Goal: Communication & Community: Answer question/provide support

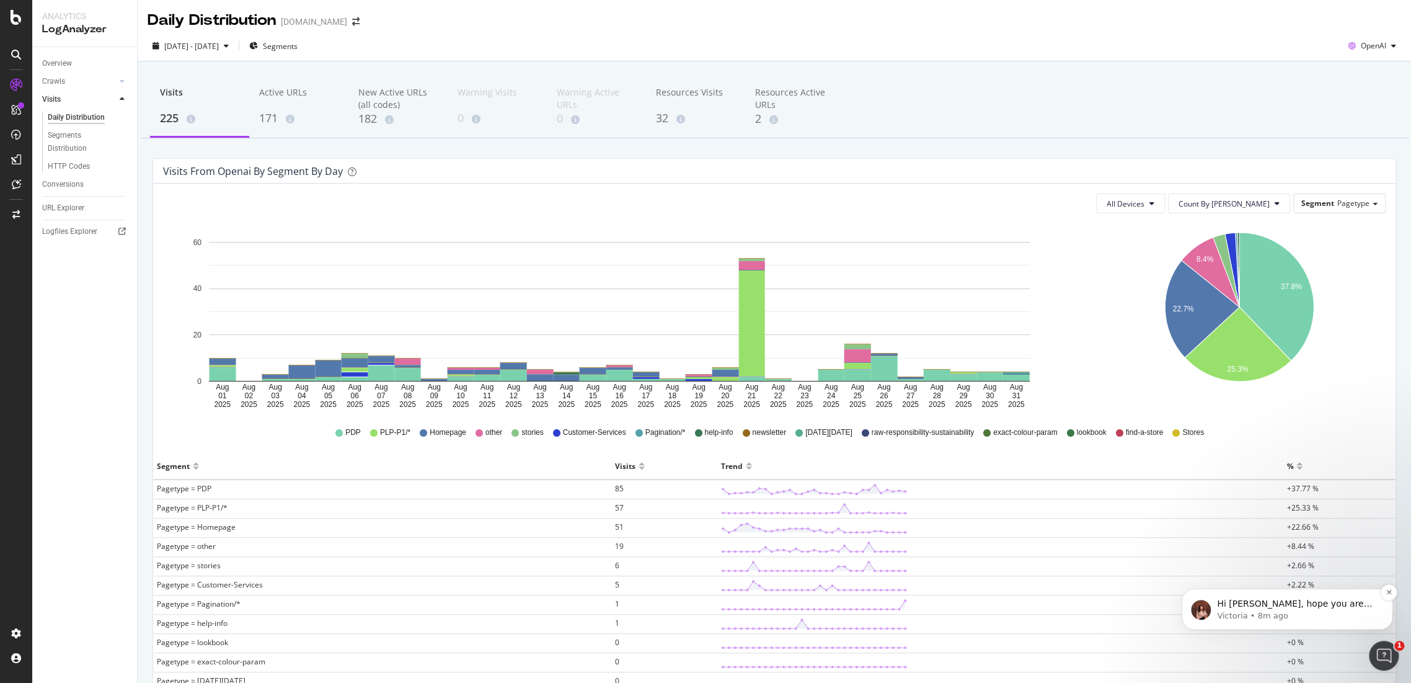
click at [1277, 615] on p "Victoria • 8m ago" at bounding box center [1297, 615] width 160 height 11
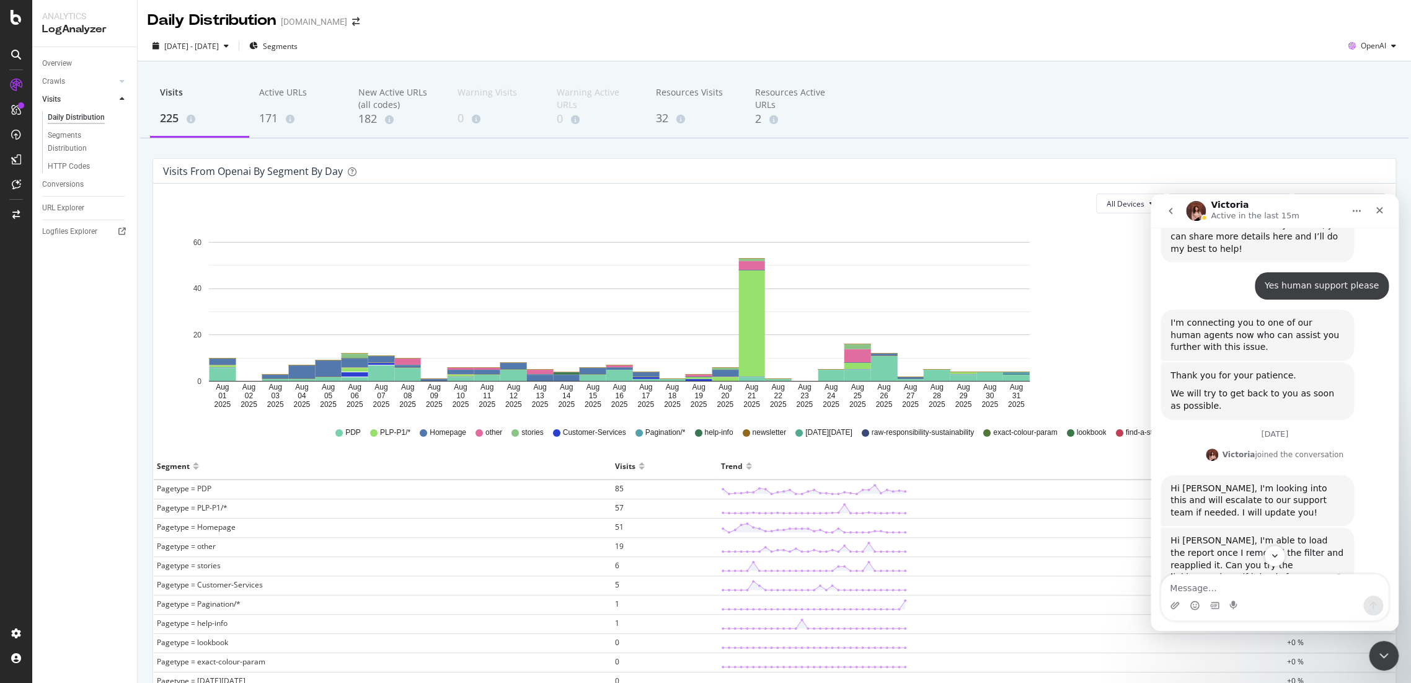
scroll to position [1720, 0]
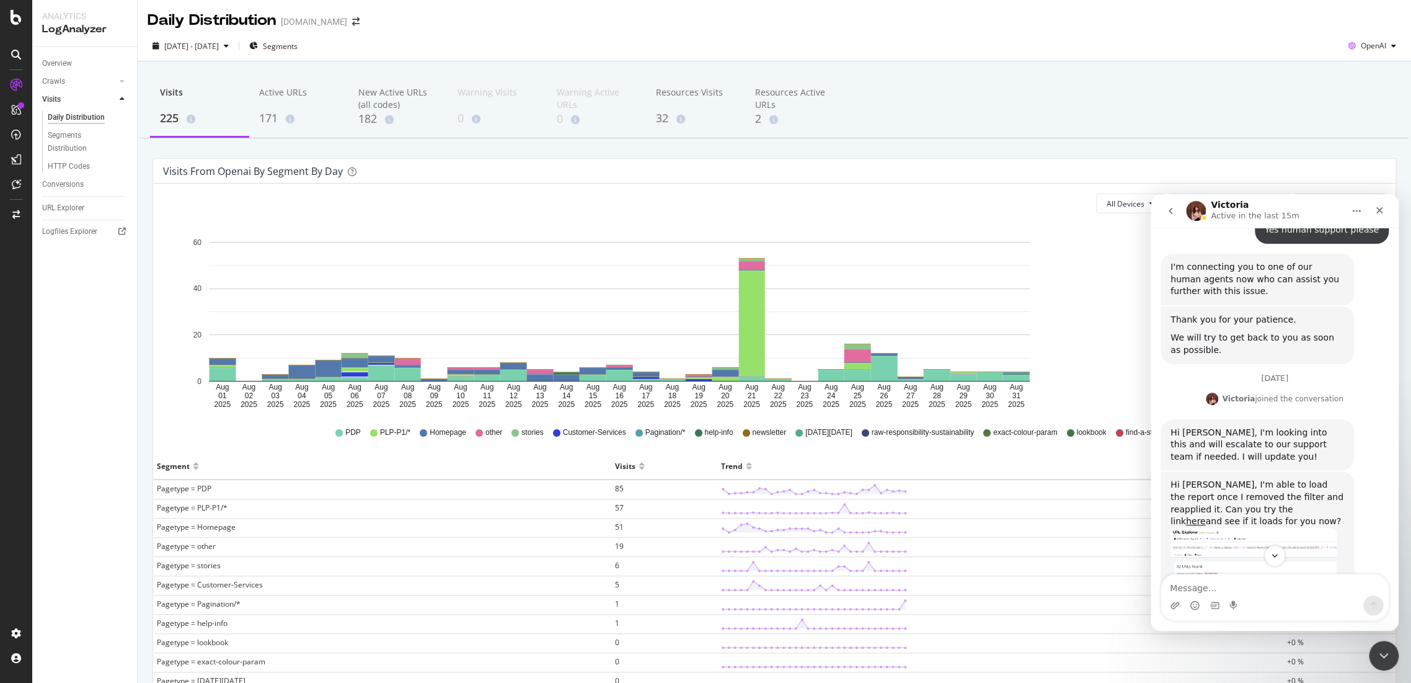
click at [1263, 528] on img "Victoria says…" at bounding box center [1254, 602] width 166 height 149
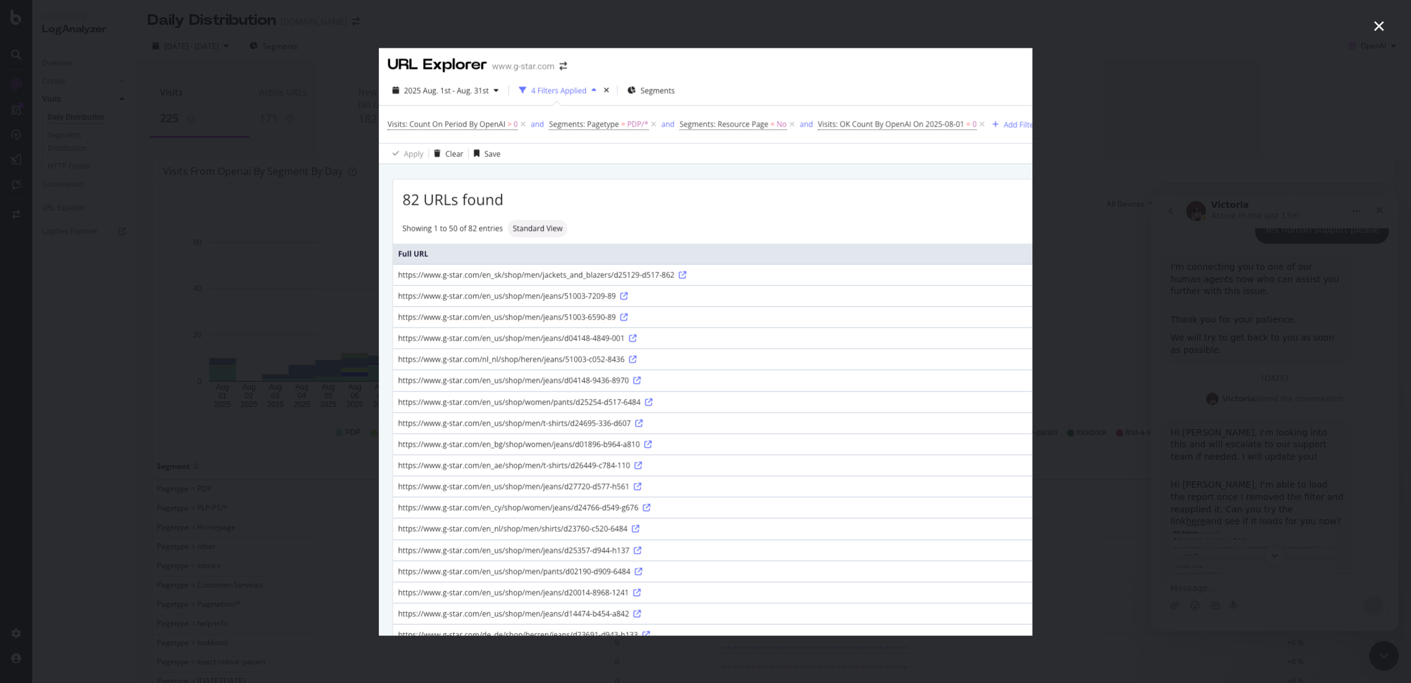
click at [1186, 415] on div "Intercom messenger" at bounding box center [705, 341] width 1411 height 683
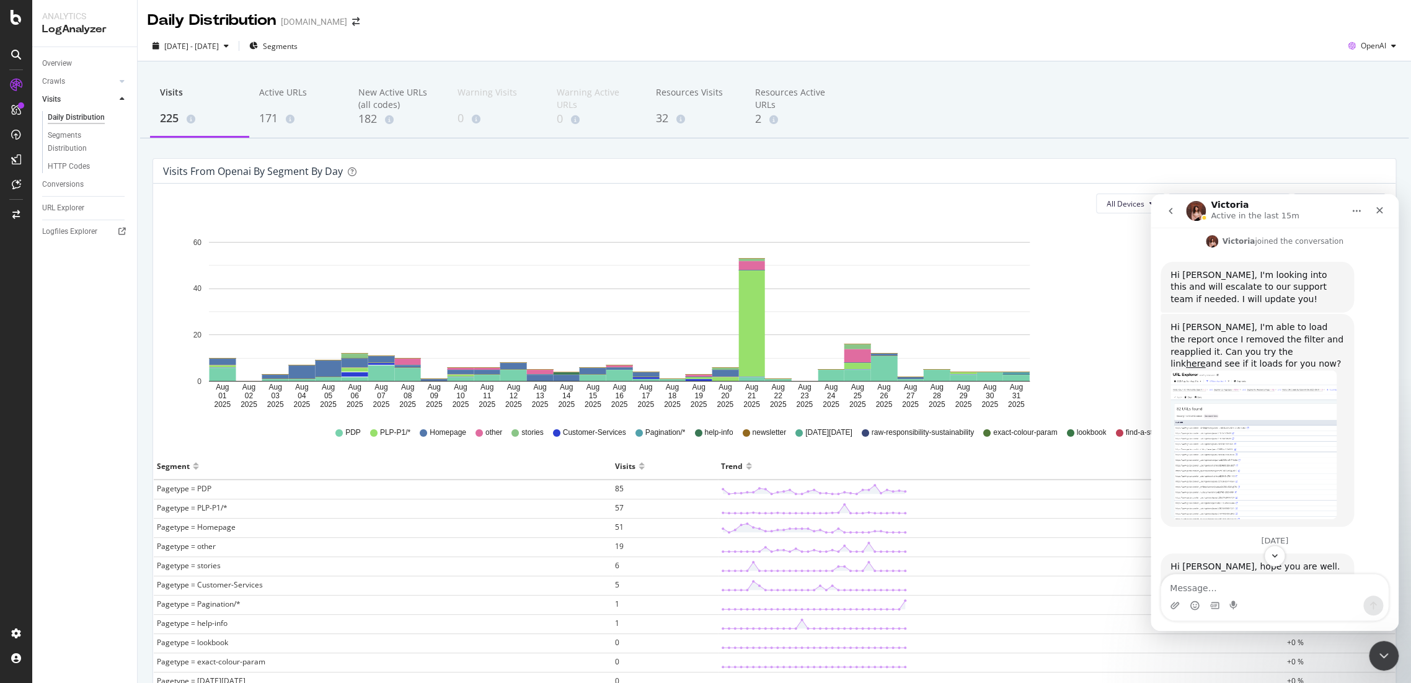
scroll to position [1890, 0]
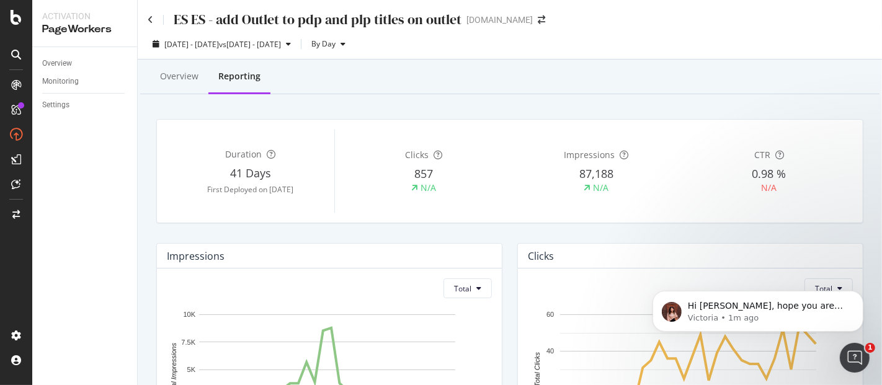
scroll to position [27, 0]
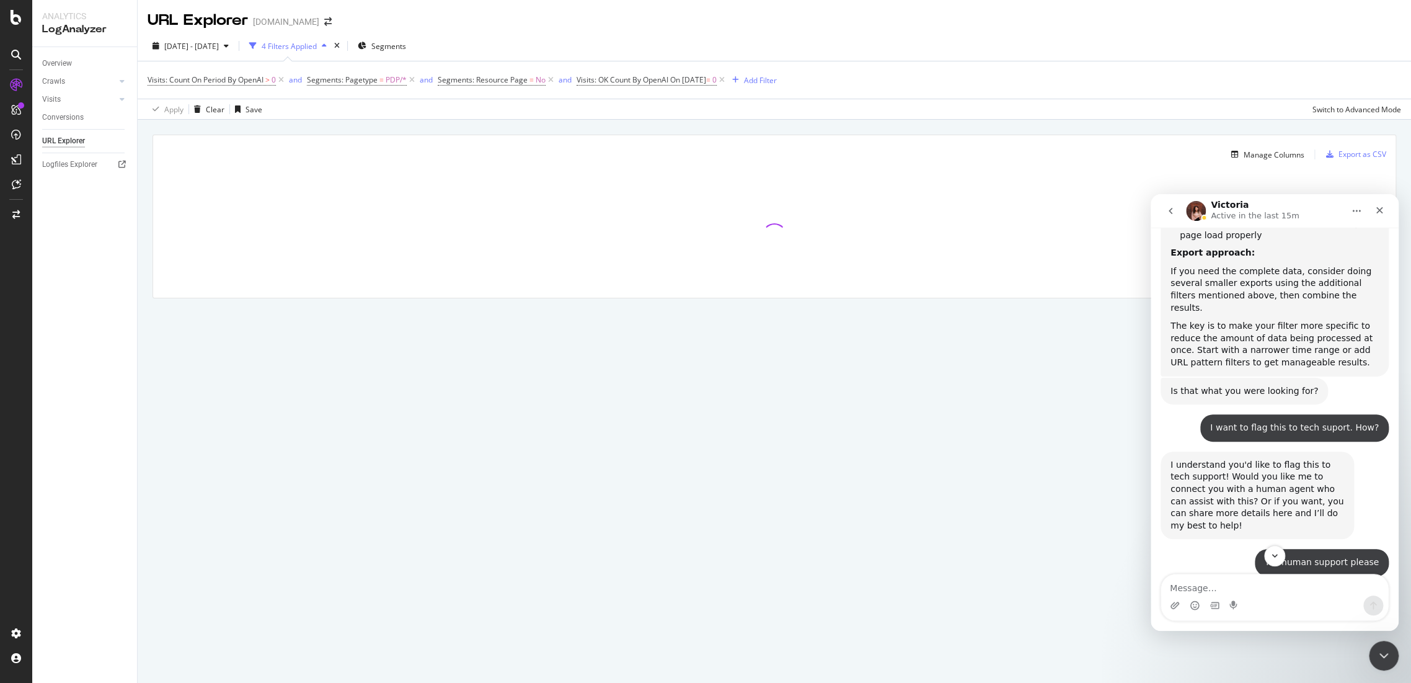
scroll to position [1829, 0]
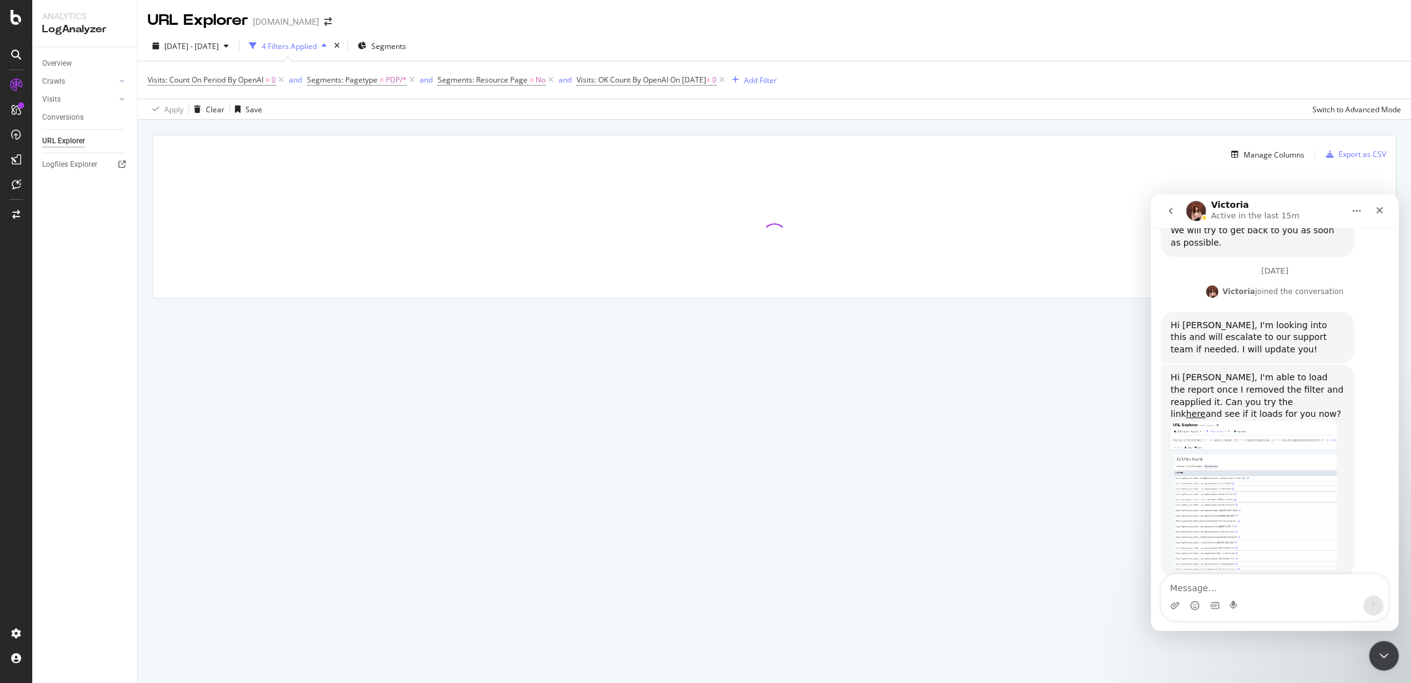
click at [1198, 587] on textarea "Message…" at bounding box center [1274, 584] width 227 height 21
type textarea "H"
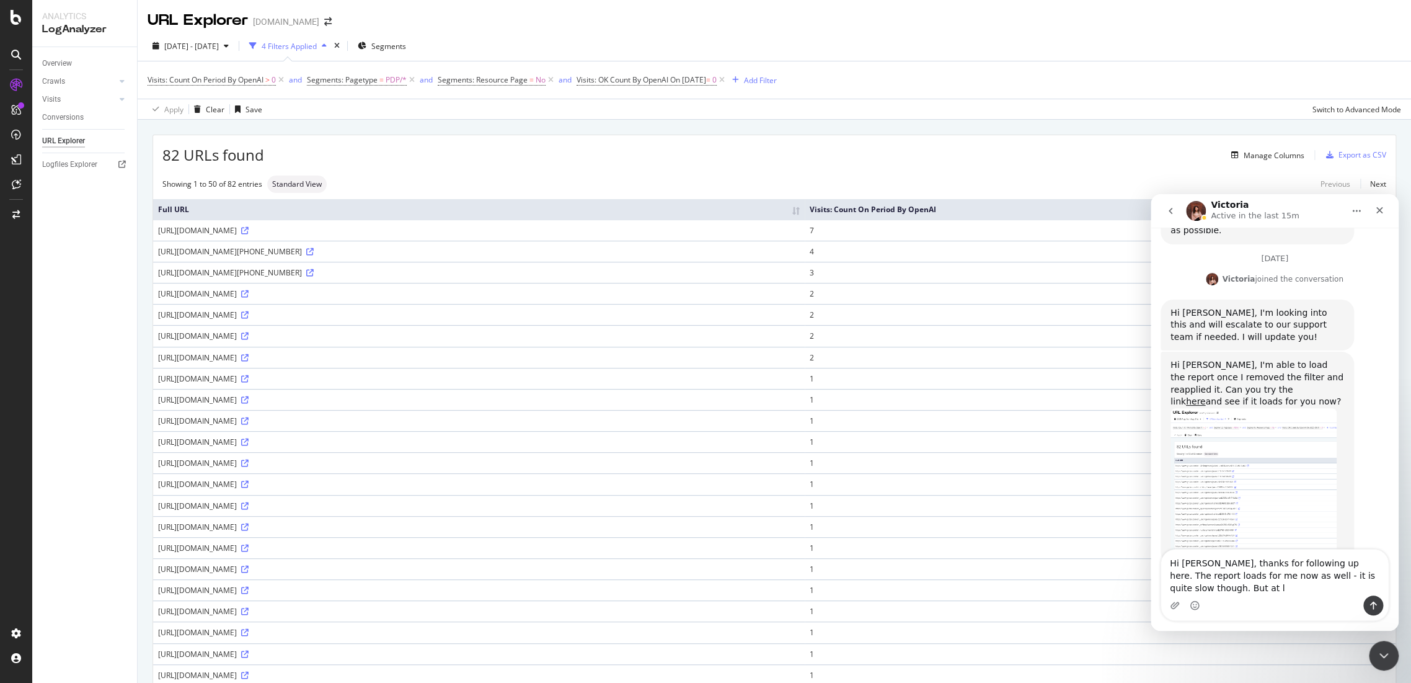
scroll to position [1854, 0]
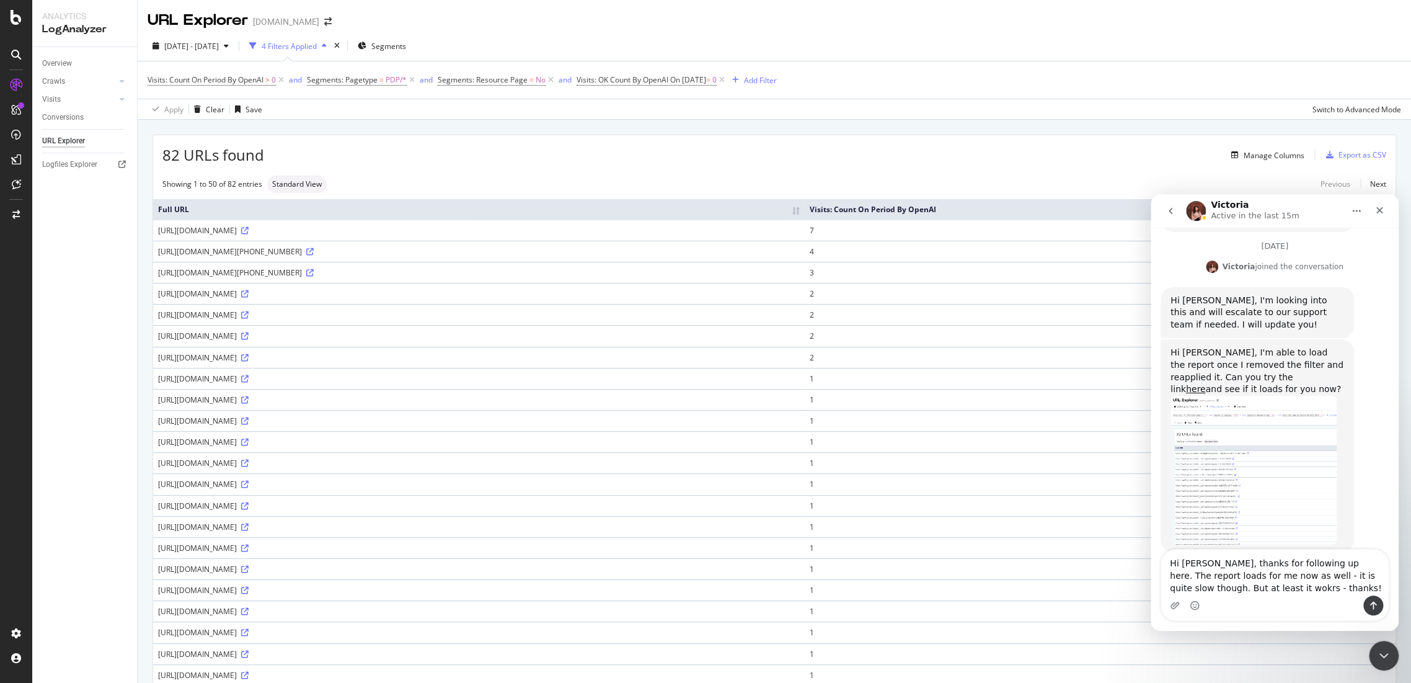
click at [1322, 577] on textarea "Hi Victoria, thanks for following up here. The report loads for me now as well …" at bounding box center [1274, 572] width 227 height 46
click at [1151, 194] on lt-span "slow ," at bounding box center [1151, 194] width 0 height 0
click at [1217, 587] on textarea "Hi Victoria, thanks for following up here. The report loads for me now as well …" at bounding box center [1274, 566] width 227 height 58
click at [1151, 194] on lt-span "wo rk s" at bounding box center [1151, 194] width 0 height 0
type textarea "Hi Victoria, thanks for following up here. The report loads for me now as well …"
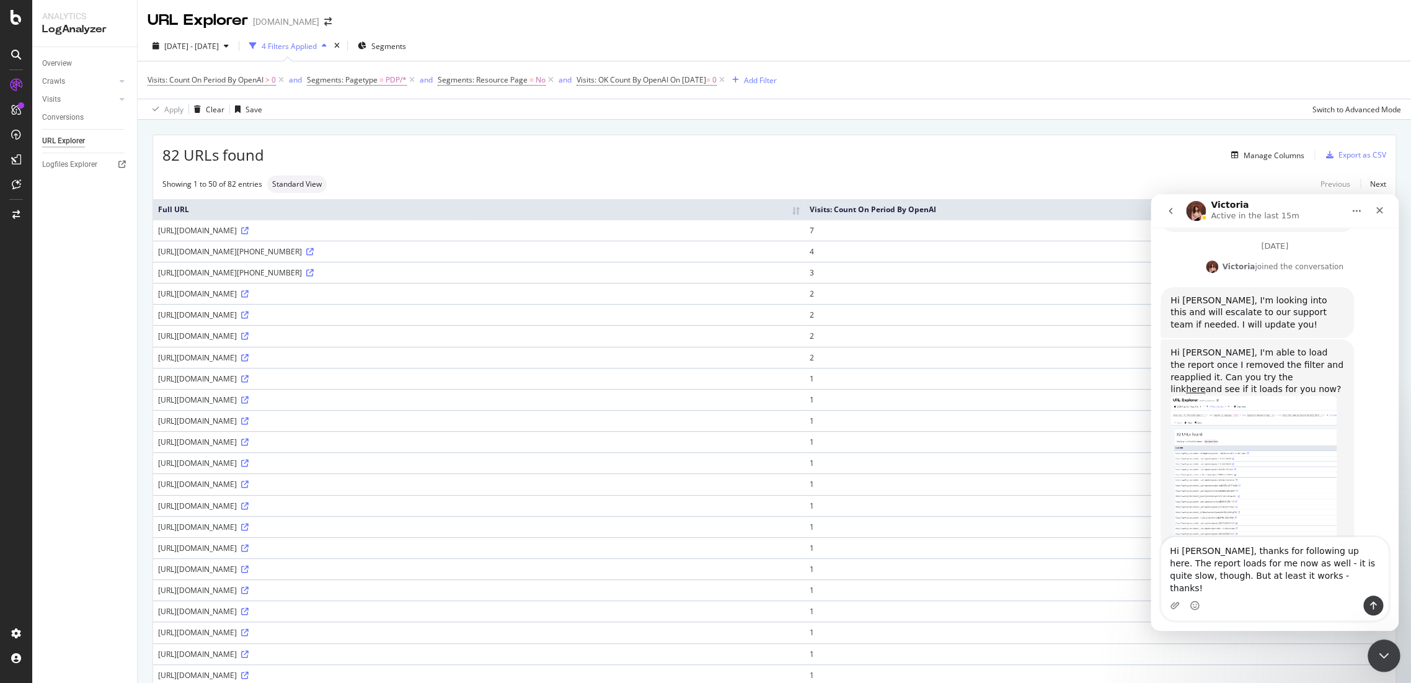
click at [1372, 649] on div "Close Intercom Messenger" at bounding box center [1383, 654] width 30 height 30
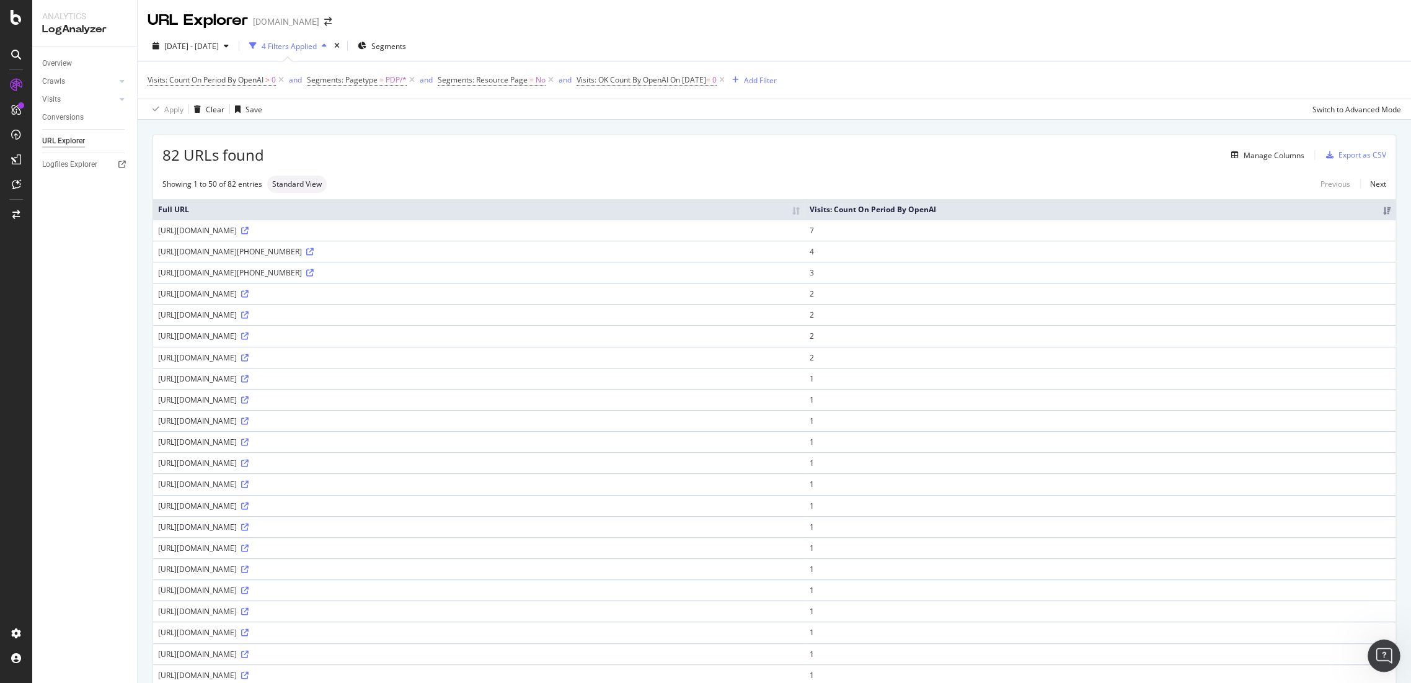
click at [1377, 648] on icon "Open Intercom Messenger" at bounding box center [1383, 654] width 20 height 20
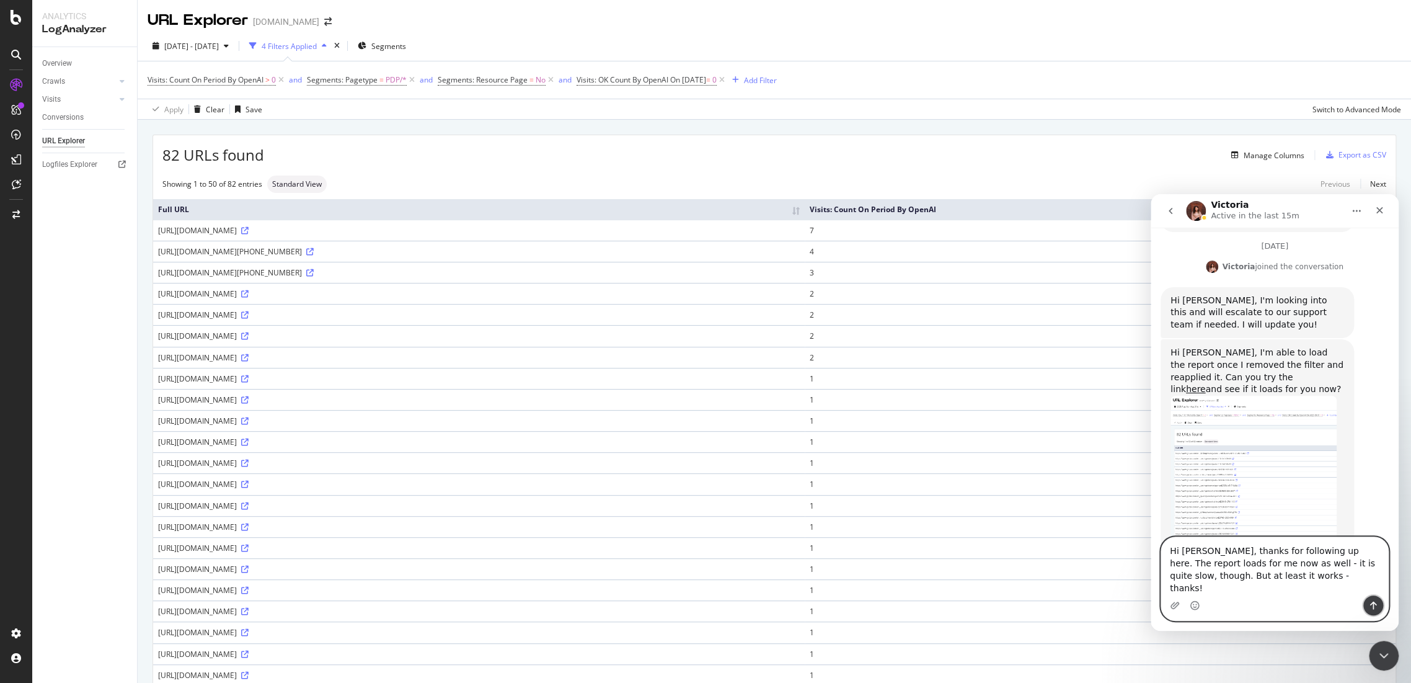
click at [1373, 611] on button "Send a message…" at bounding box center [1374, 605] width 20 height 20
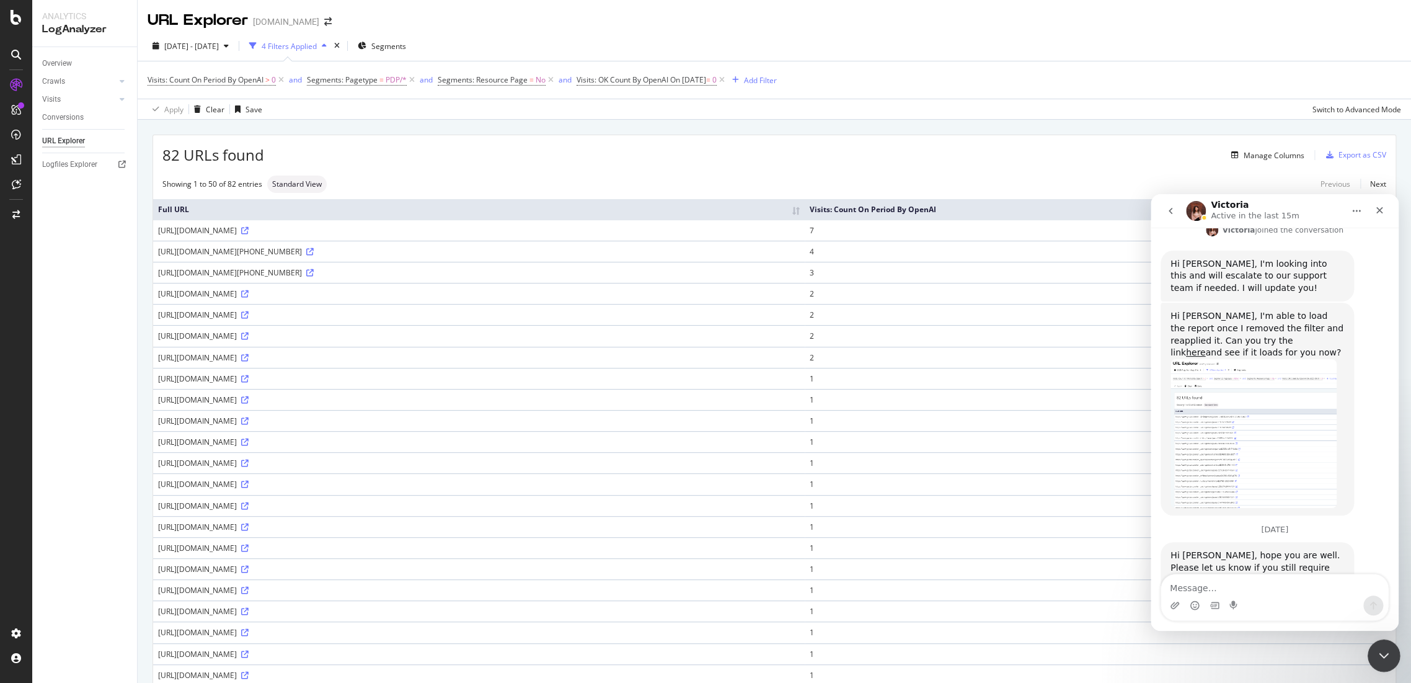
click at [1385, 652] on icon "Close Intercom Messenger" at bounding box center [1383, 653] width 9 height 5
